Goal: Task Accomplishment & Management: Use online tool/utility

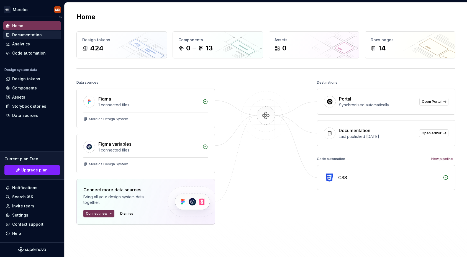
click at [37, 35] on div "Documentation" at bounding box center [27, 35] width 30 height 6
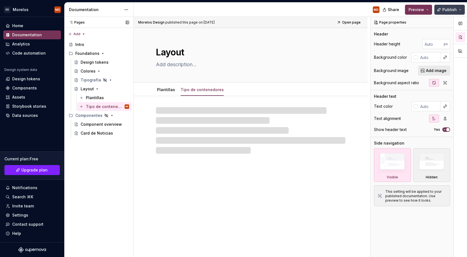
click at [463, 12] on button "Publish" at bounding box center [449, 10] width 30 height 10
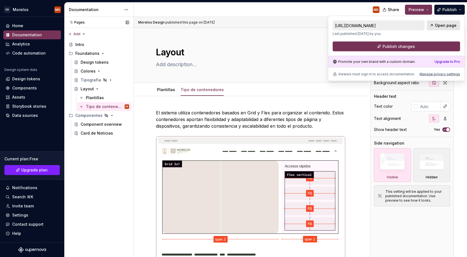
click at [452, 23] on span "Open page" at bounding box center [446, 26] width 22 height 6
type textarea "*"
